Goal: Transaction & Acquisition: Purchase product/service

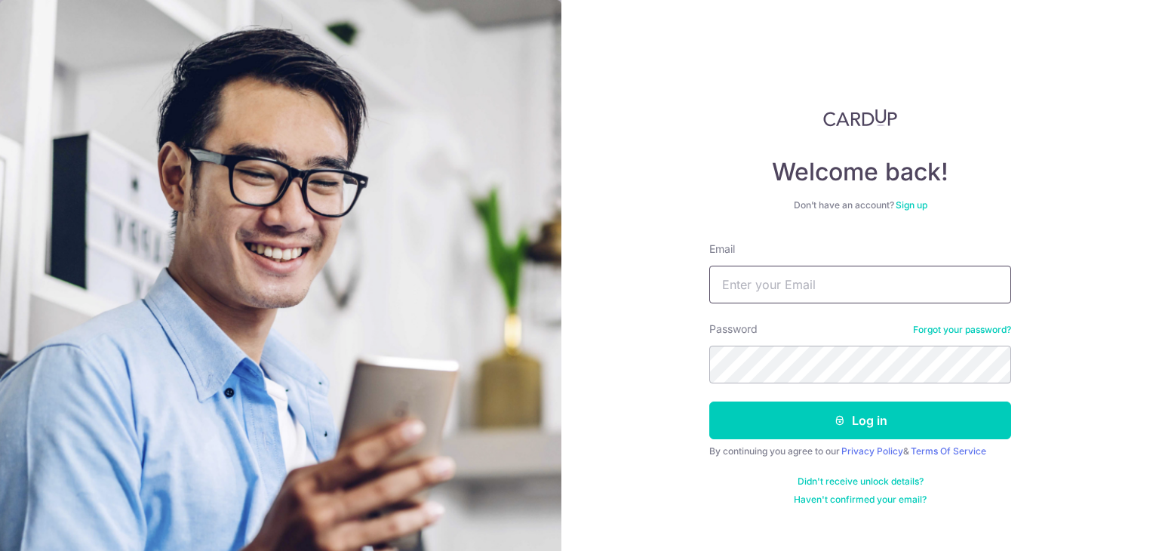
click at [830, 279] on input "Email" at bounding box center [860, 285] width 302 height 38
type input "royoncollins@gmail.com"
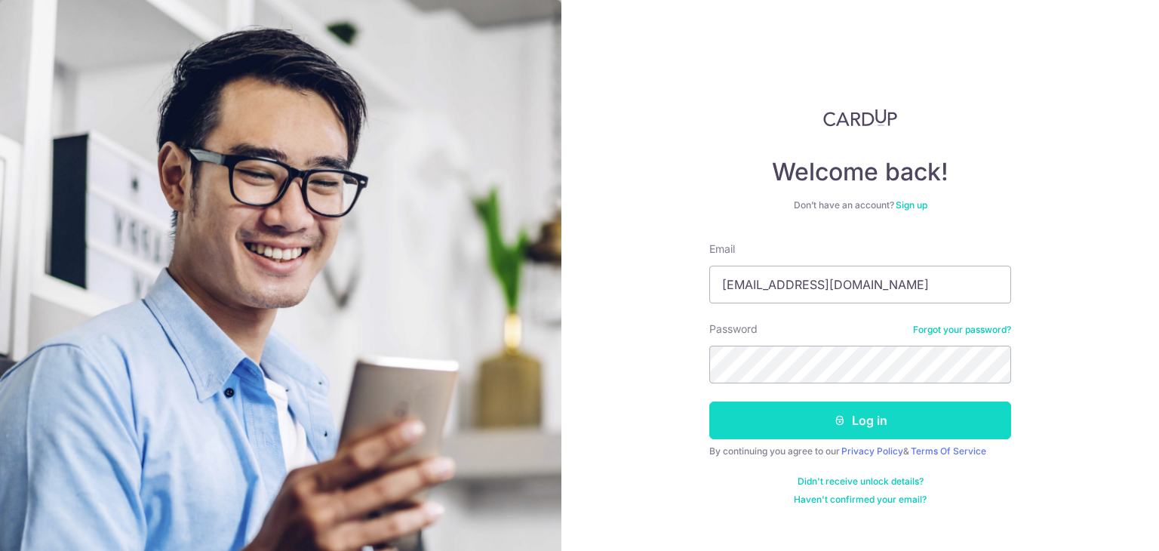
click at [806, 426] on button "Log in" at bounding box center [860, 421] width 302 height 38
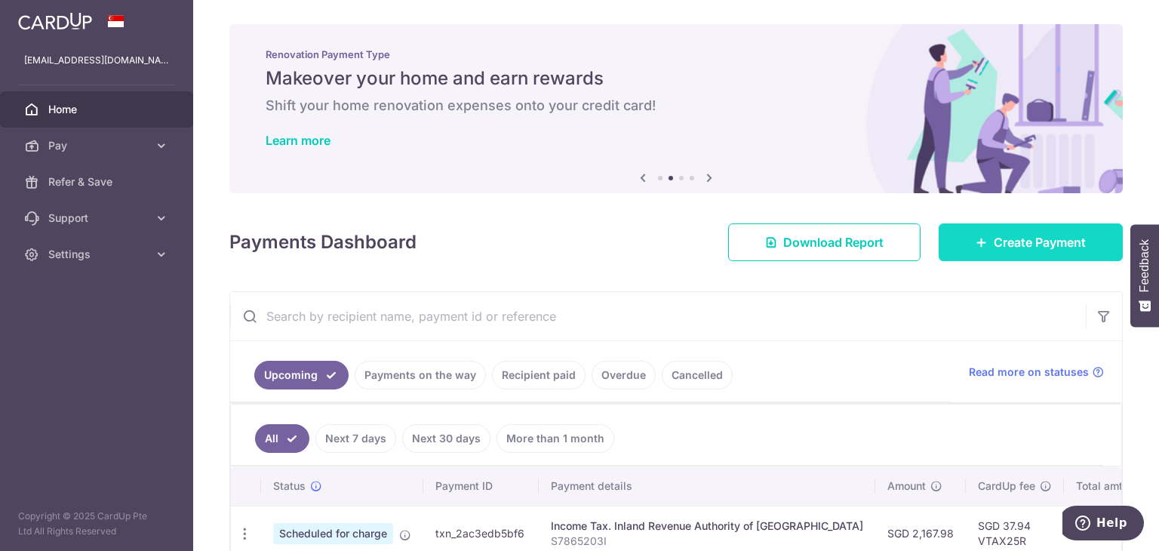
click at [1008, 248] on span "Create Payment" at bounding box center [1040, 242] width 92 height 18
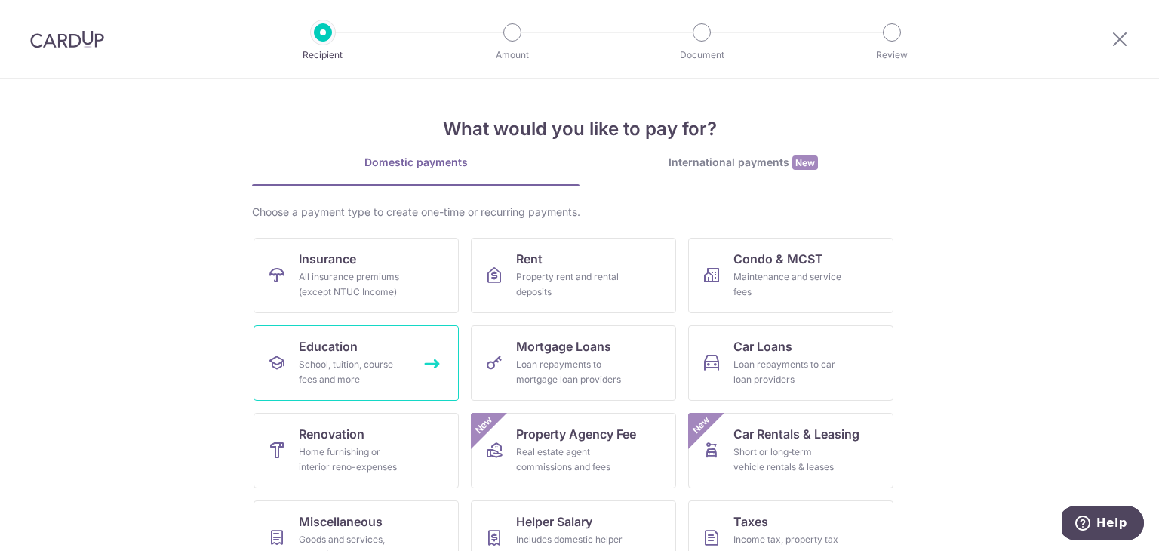
click at [323, 372] on div "School, tuition, course fees and more" at bounding box center [353, 372] width 109 height 30
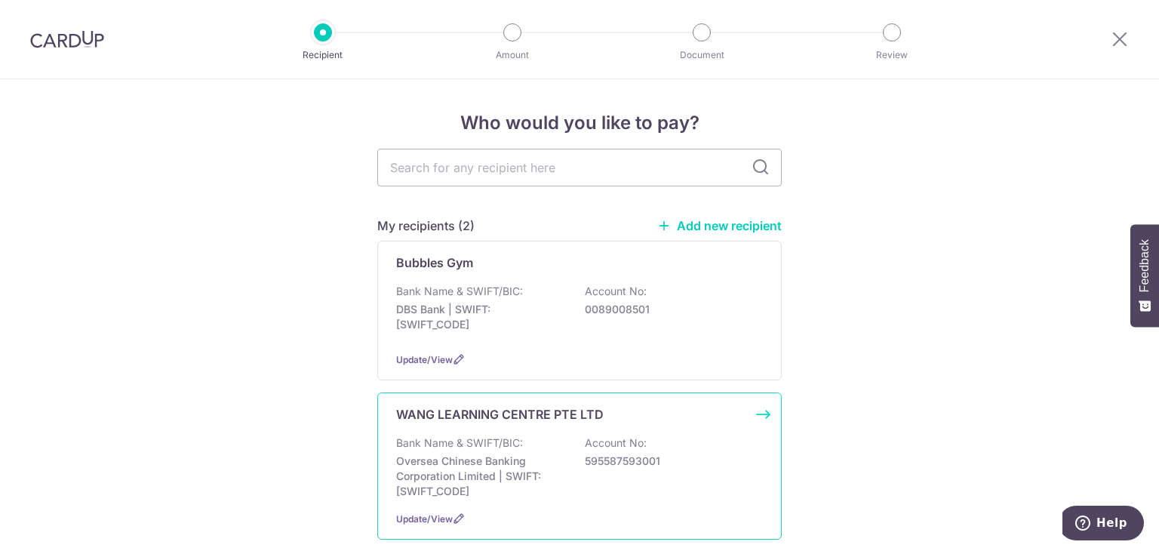
click at [489, 419] on p "WANG LEARNING CENTRE PTE LTD" at bounding box center [500, 414] width 208 height 18
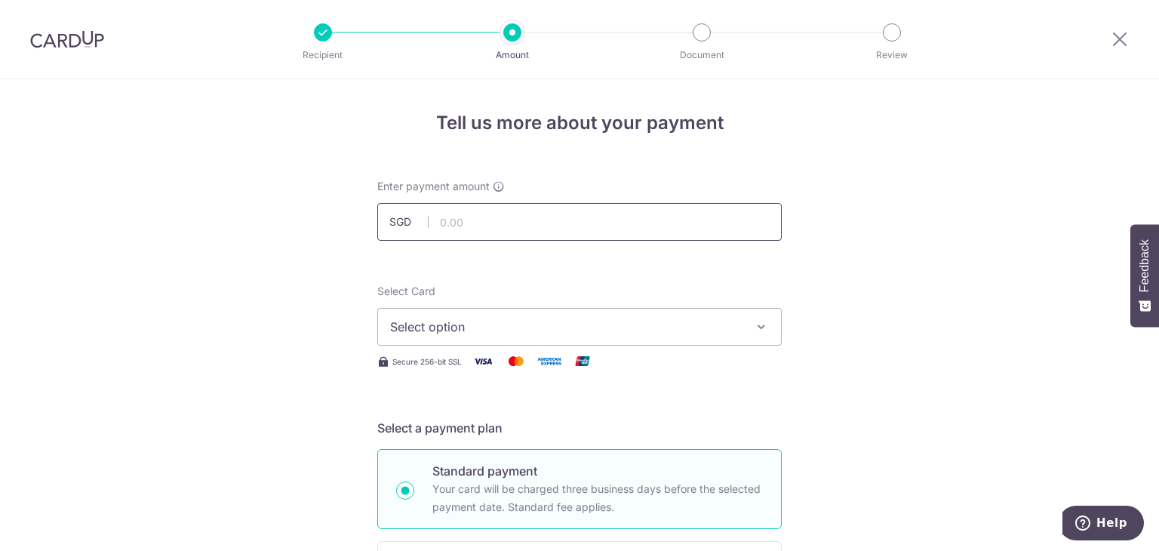
click at [519, 220] on input "text" at bounding box center [579, 222] width 405 height 38
type input "897.00"
click at [560, 333] on span "Select option" at bounding box center [566, 327] width 352 height 18
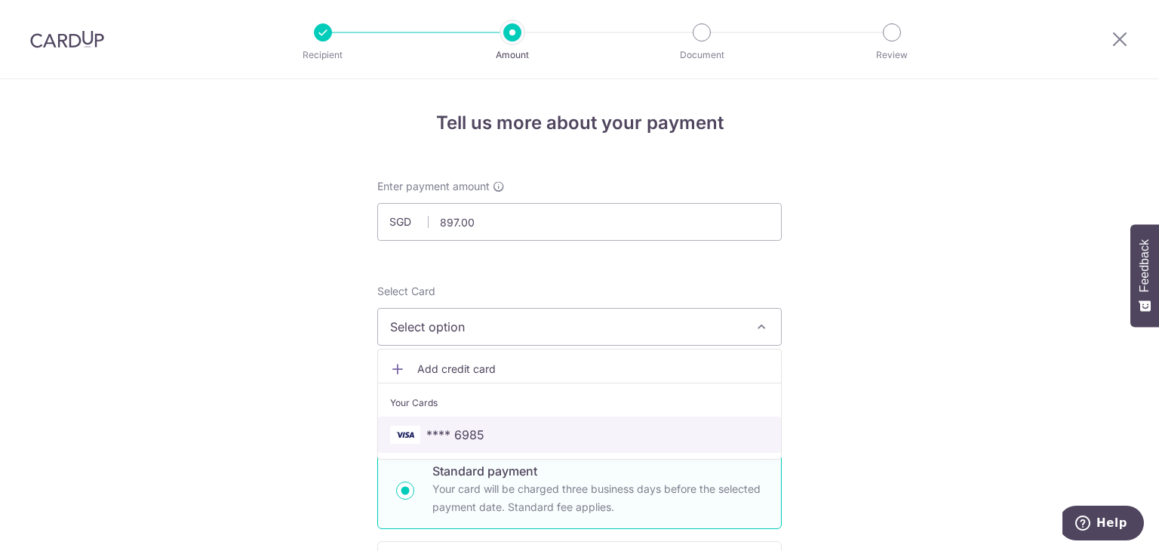
click at [482, 439] on span "**** 6985" at bounding box center [579, 435] width 379 height 18
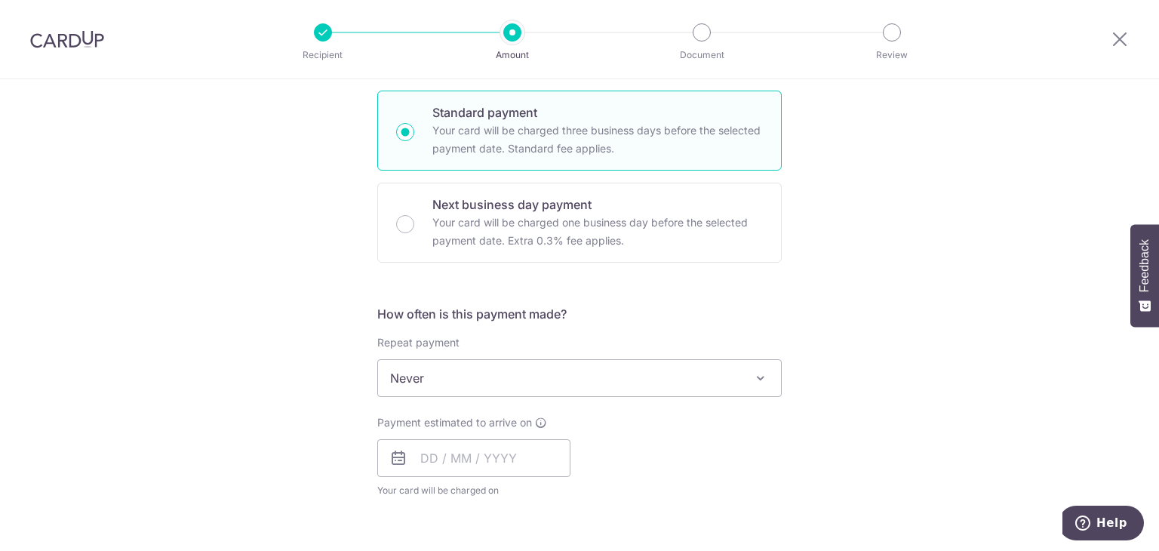
scroll to position [442, 0]
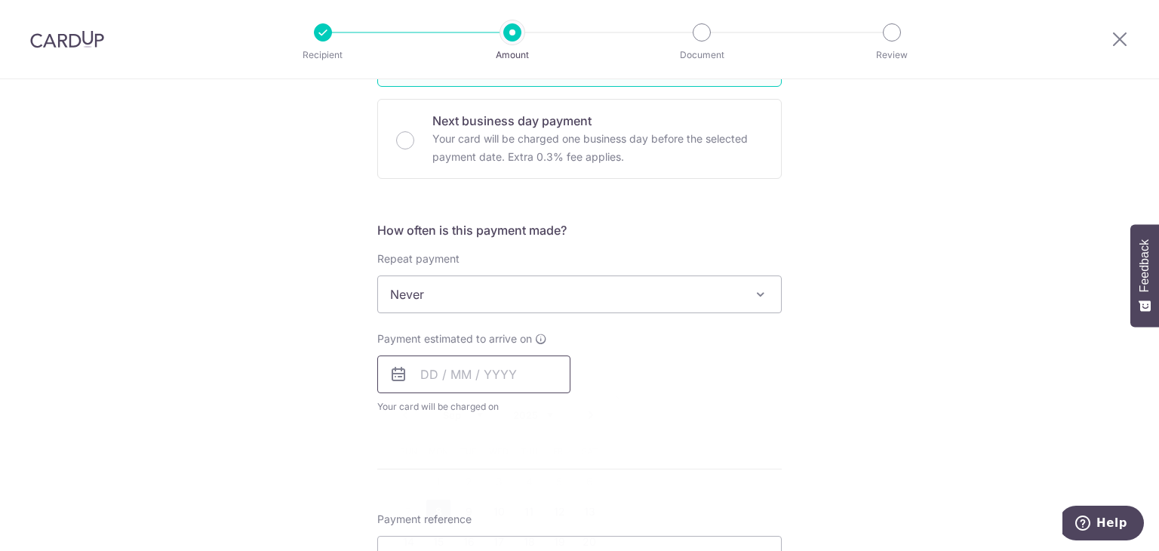
click at [500, 371] on input "text" at bounding box center [473, 374] width 193 height 38
click at [431, 509] on link "8" at bounding box center [438, 512] width 24 height 24
type input "08/09/2025"
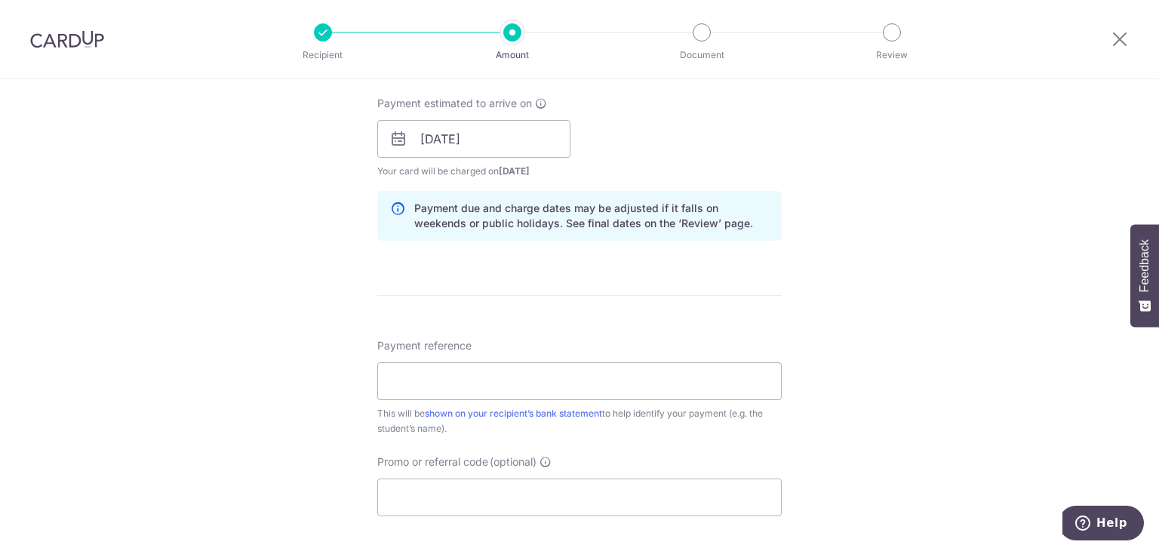
scroll to position [679, 0]
click at [662, 375] on input "Payment reference" at bounding box center [579, 381] width 405 height 38
type input "C"
click at [662, 375] on input "Payment reference" at bounding box center [579, 381] width 405 height 38
type input "Claire Tan Xuan Yee ID S022916"
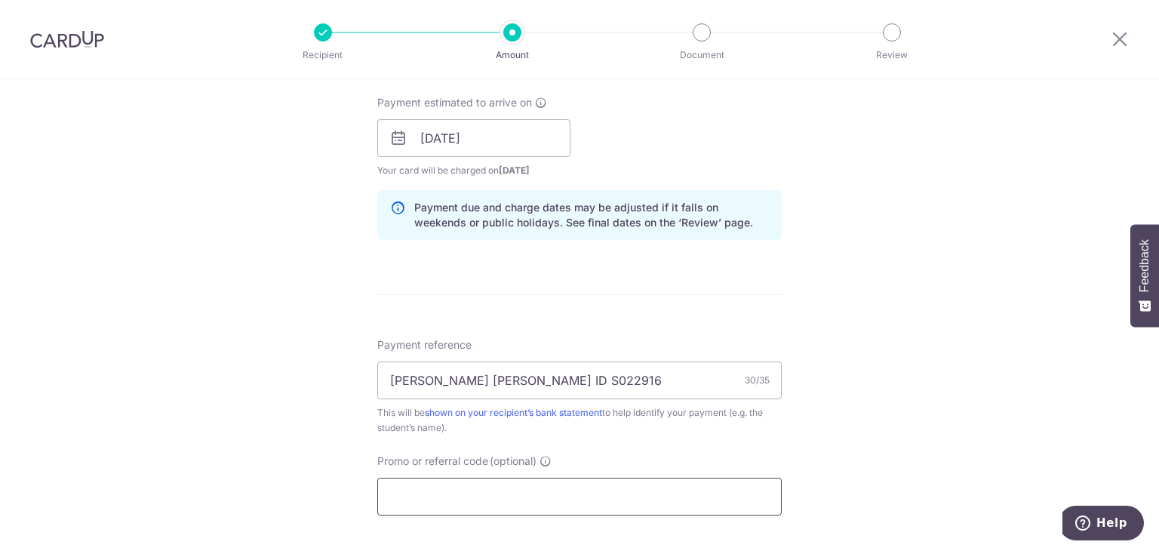
click at [400, 487] on input "Promo or referral code (optional)" at bounding box center [579, 497] width 405 height 38
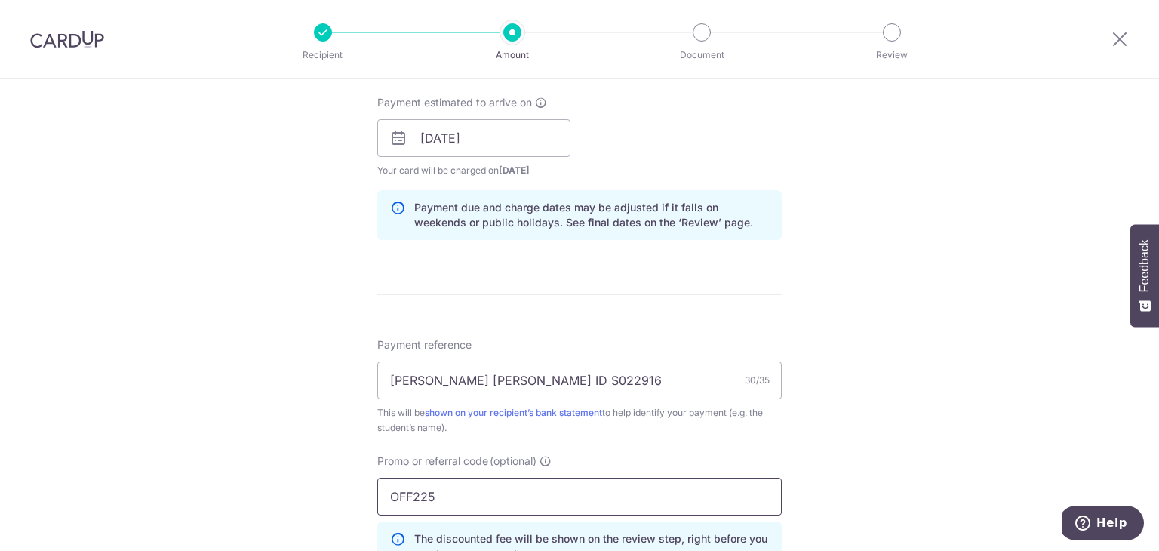
type input "OFF225"
click at [802, 481] on div "Tell us more about your payment Enter payment amount SGD 897.00 897.00 Select C…" at bounding box center [579, 148] width 1159 height 1495
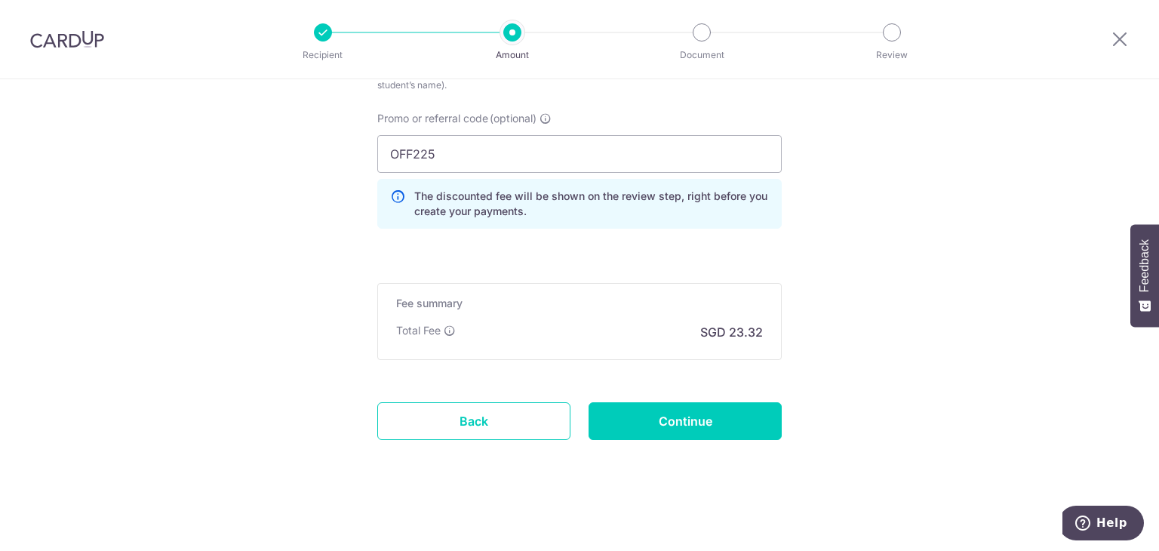
scroll to position [1020, 0]
click at [706, 422] on input "Continue" at bounding box center [685, 422] width 193 height 38
type input "Create Schedule"
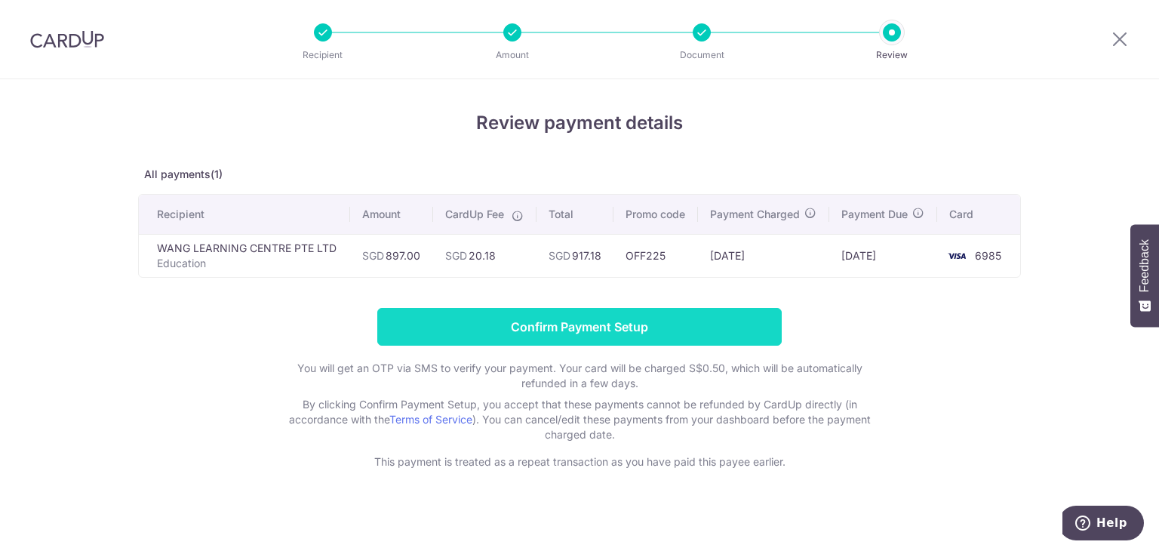
click at [643, 337] on input "Confirm Payment Setup" at bounding box center [579, 327] width 405 height 38
